Goal: Check status: Check status

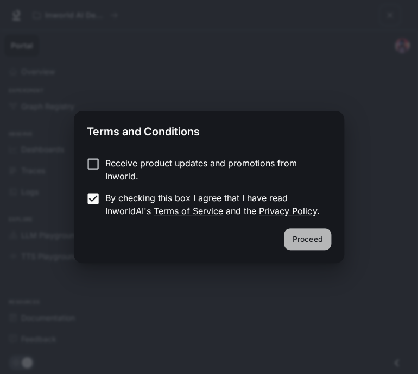
click at [321, 240] on button "Proceed" at bounding box center [307, 239] width 47 height 22
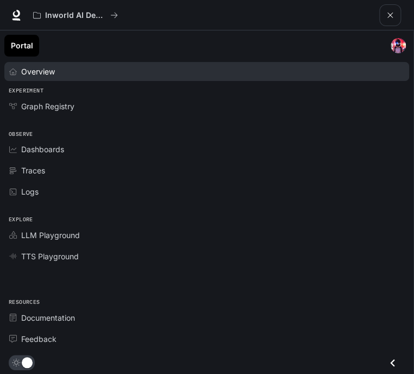
click at [56, 71] on div "Overview" at bounding box center [212, 71] width 383 height 11
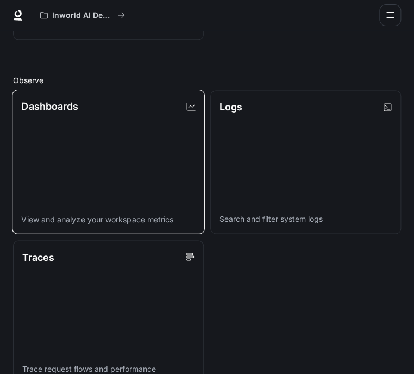
scroll to position [326, 0]
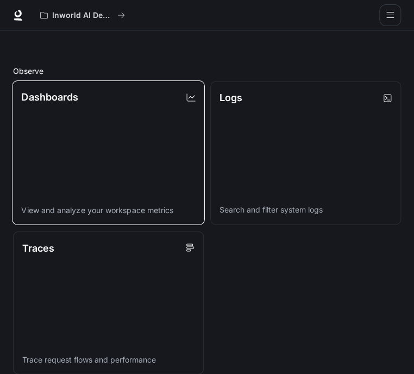
click at [82, 161] on link "Dashboards View and analyze your workspace metrics" at bounding box center [108, 152] width 193 height 145
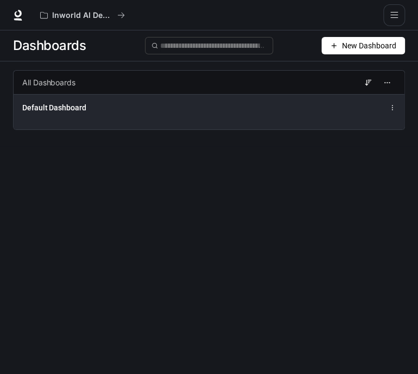
click at [96, 115] on div "Default Dashboard" at bounding box center [209, 111] width 391 height 35
